Goal: Complete application form

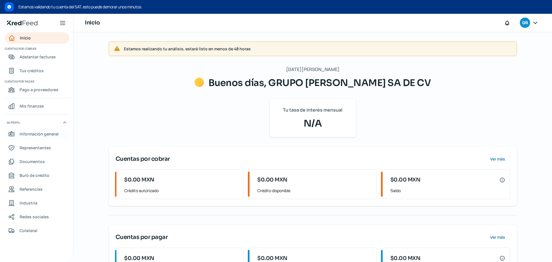
click at [36, 135] on span "Información general" at bounding box center [39, 133] width 39 height 7
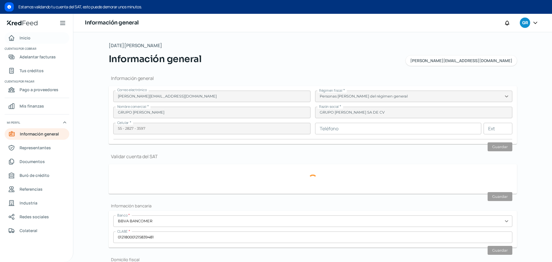
type input "GAZ150527KF3"
type input "JESUS DEL MONTE"
type input "39"
type input "52764"
type input "JESUS DEL MONTE"
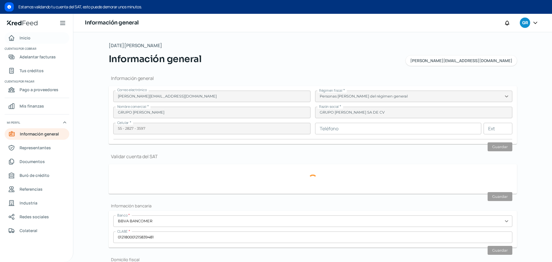
type input "HUIXQUILUCAN"
type input "Estado de México"
type input "MEXICO"
type input "Interlomas marzo (2).pdf"
type input "2"
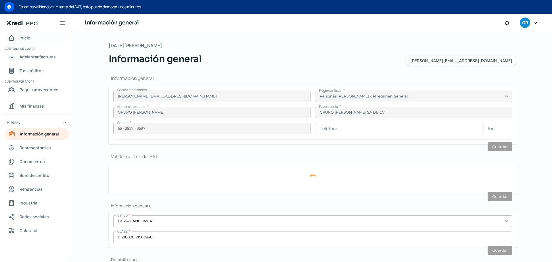
type input "6"
type input "Rentada"
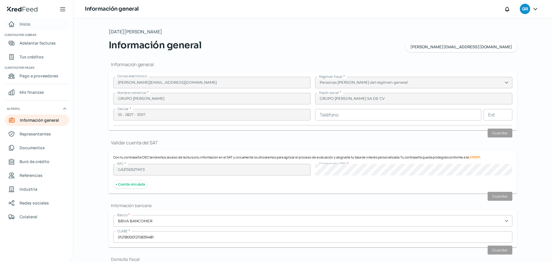
click at [35, 25] on link "Inicio" at bounding box center [37, 23] width 65 height 11
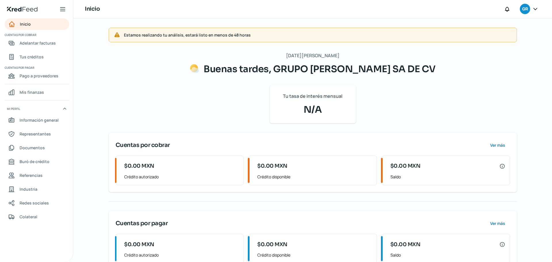
click at [28, 8] on icon at bounding box center [22, 9] width 30 height 5
click at [49, 117] on span "Información general" at bounding box center [39, 119] width 39 height 7
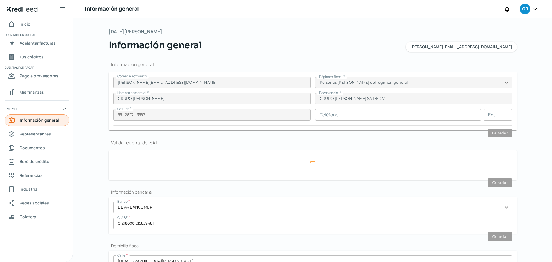
type input "GAZ150527KF3"
type input "JESUS DEL MONTE"
type input "39"
type input "52764"
type input "JESUS DEL MONTE"
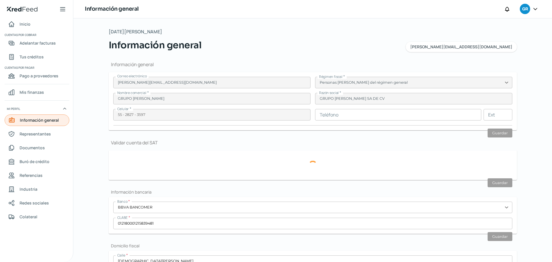
type input "HUIXQUILUCAN"
type input "Estado de México"
type input "MEXICO"
type input "Interlomas marzo (2).pdf"
type input "2"
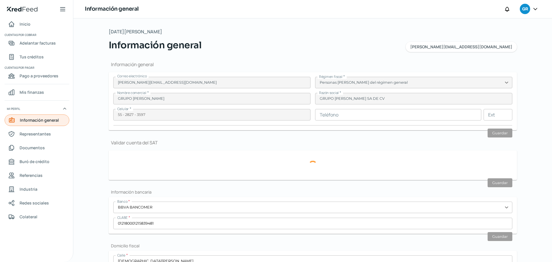
type input "6"
type input "Rentada"
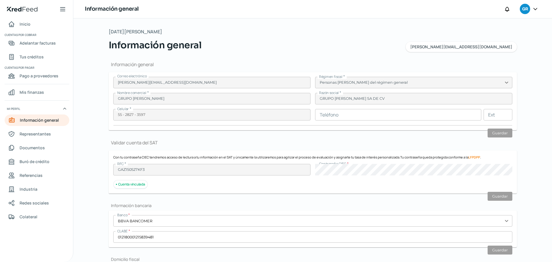
scroll to position [0, 0]
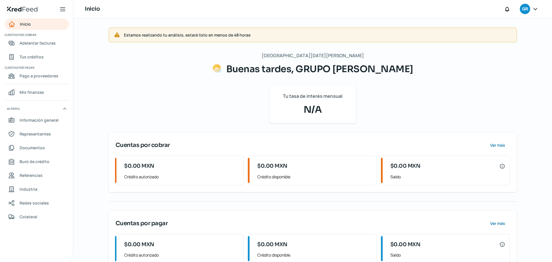
click at [536, 8] on icon at bounding box center [535, 9] width 6 height 6
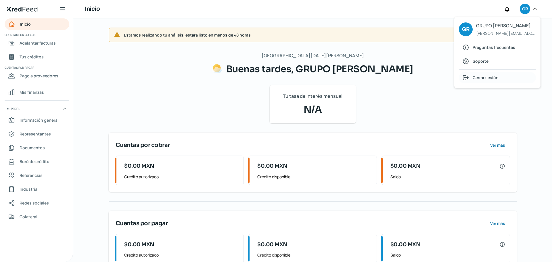
click at [489, 79] on span "Cerrar sesión" at bounding box center [485, 77] width 26 height 7
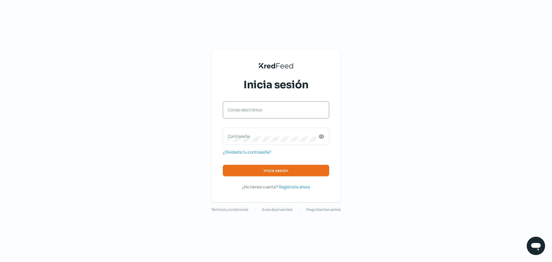
click at [289, 111] on label "Correo electrónico" at bounding box center [273, 109] width 91 height 5
click at [289, 111] on input "Correo electrónico" at bounding box center [276, 112] width 97 height 5
type input "[EMAIL_ADDRESS][DOMAIN_NAME]"
click at [291, 138] on label "Contraseña" at bounding box center [273, 135] width 91 height 5
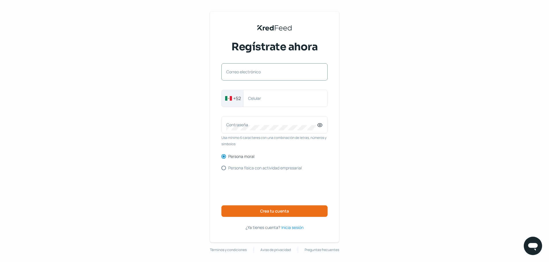
click at [306, 69] on label "Correo electrónico" at bounding box center [271, 71] width 91 height 5
click at [306, 72] on input "Correo electrónico" at bounding box center [274, 74] width 97 height 5
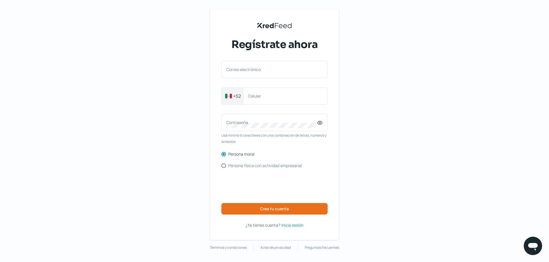
click at [282, 24] on icon "KredFeed's Black Logo" at bounding box center [274, 25] width 34 height 5
click at [275, 247] on span "Aviso de privacidad" at bounding box center [276, 247] width 30 height 6
